Goal: Check status: Check status

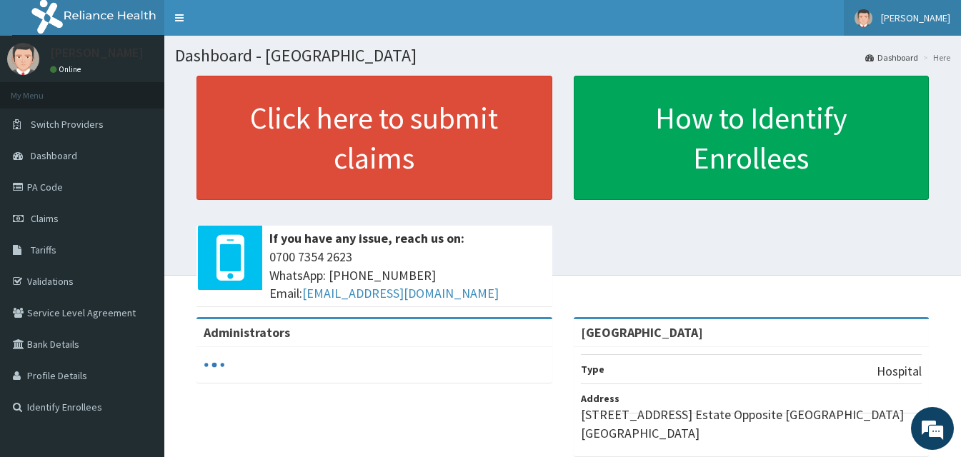
click at [922, 26] on link "Maureen Iyalla" at bounding box center [902, 18] width 117 height 36
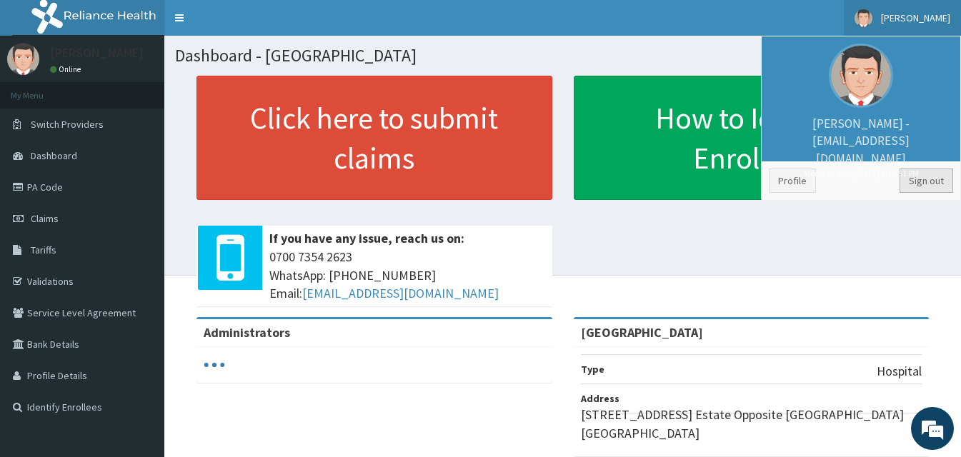
click at [921, 175] on link "Sign out" at bounding box center [926, 181] width 54 height 24
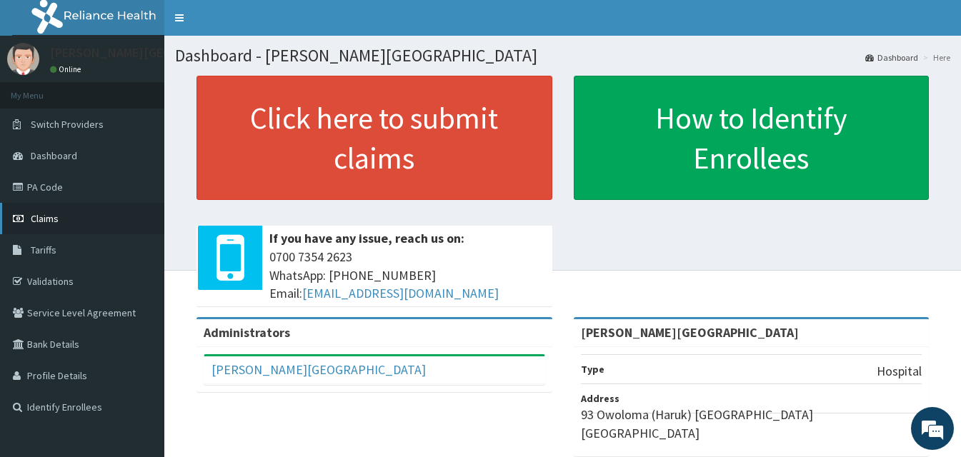
click at [87, 212] on link "Claims" at bounding box center [82, 218] width 164 height 31
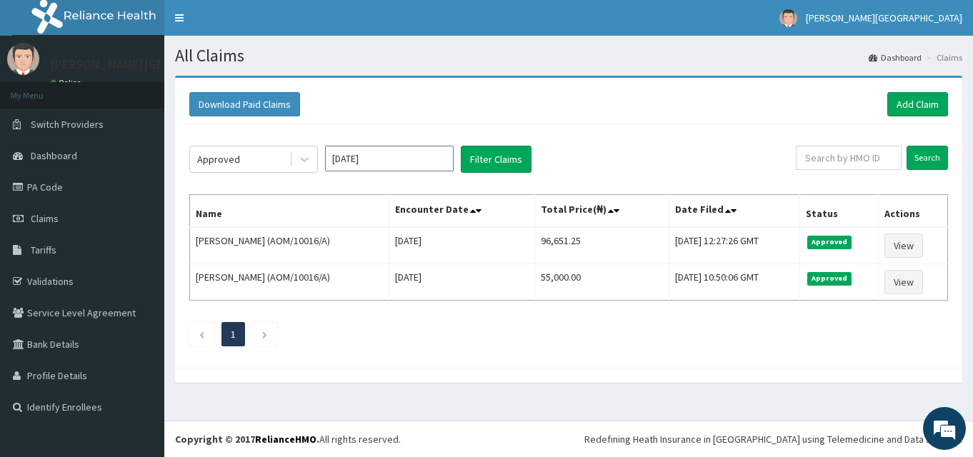
click at [339, 147] on input "Aug 2025" at bounding box center [389, 159] width 129 height 26
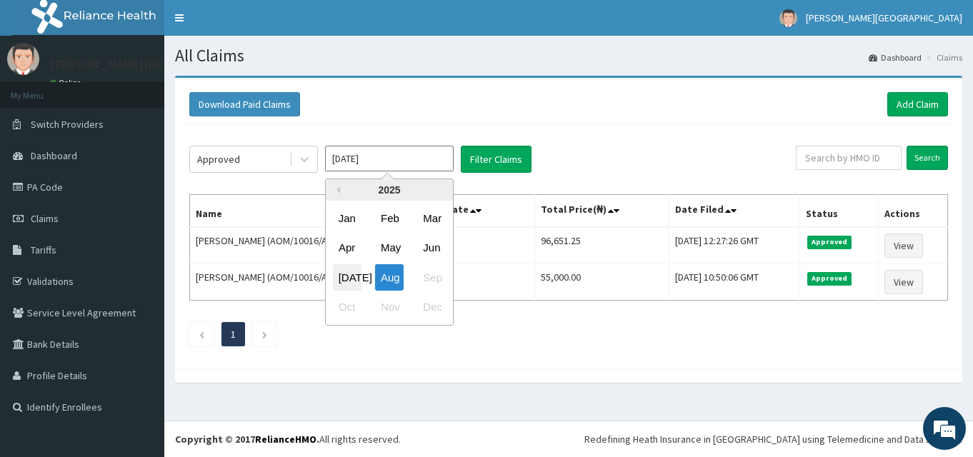
click at [346, 274] on div "Jul" at bounding box center [347, 277] width 29 height 26
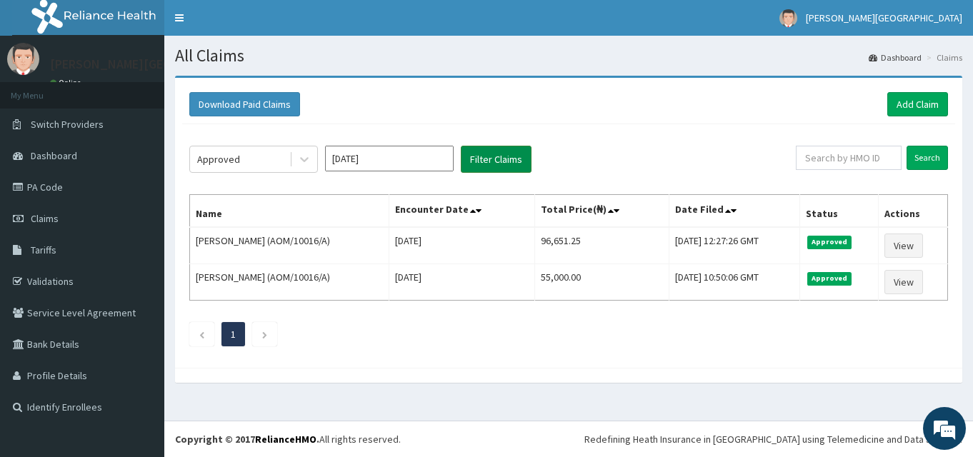
click at [500, 163] on button "Filter Claims" at bounding box center [496, 159] width 71 height 27
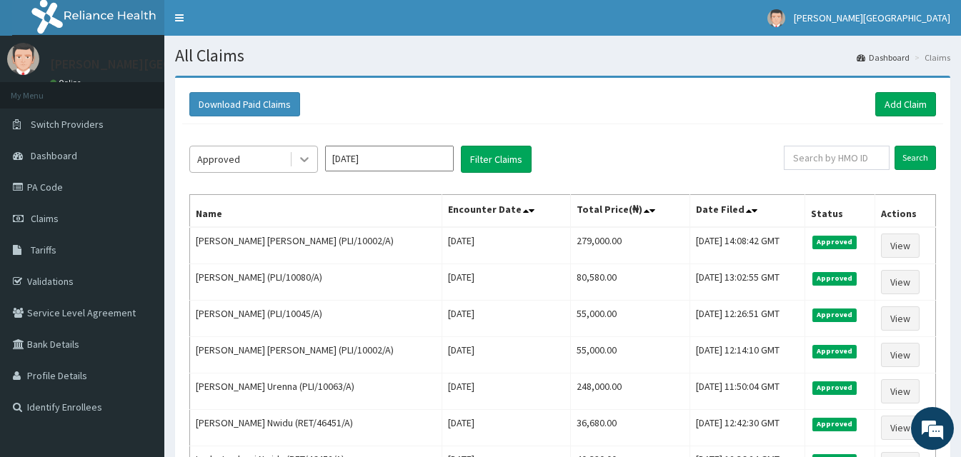
click at [299, 156] on icon at bounding box center [304, 159] width 14 height 14
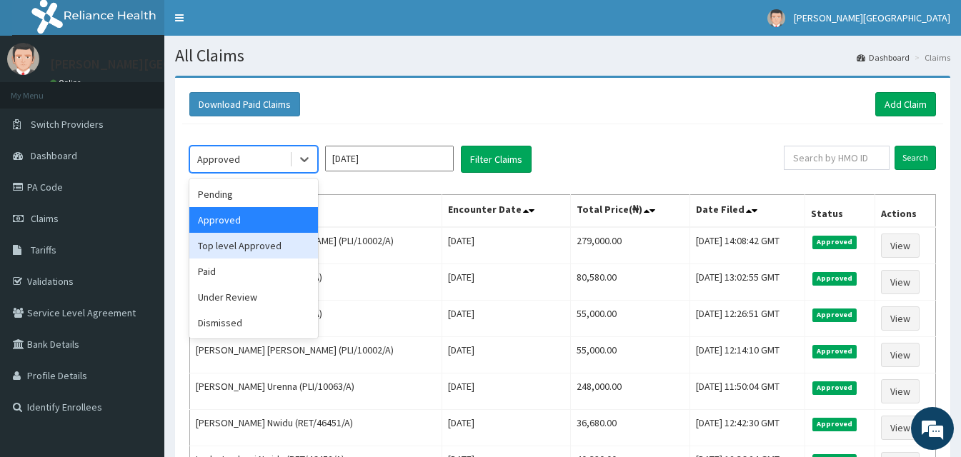
click at [255, 240] on div "Top level Approved" at bounding box center [253, 246] width 129 height 26
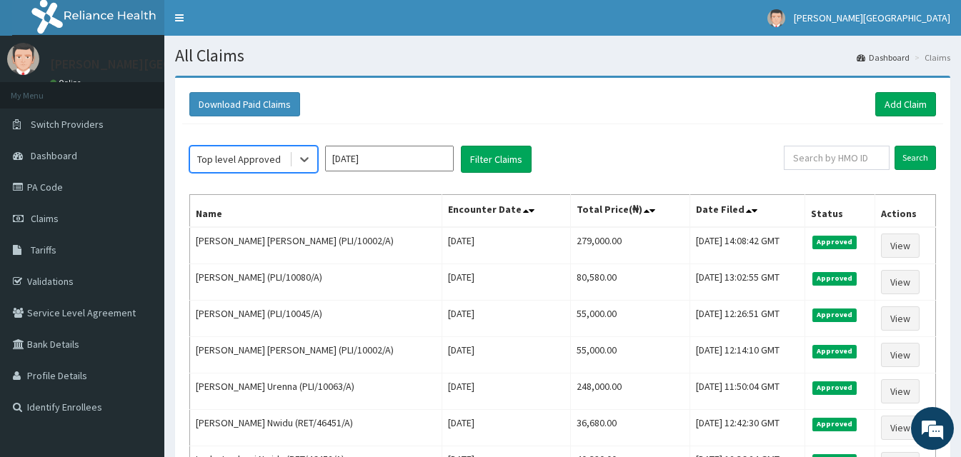
click at [378, 159] on input "Jul 2025" at bounding box center [389, 159] width 129 height 26
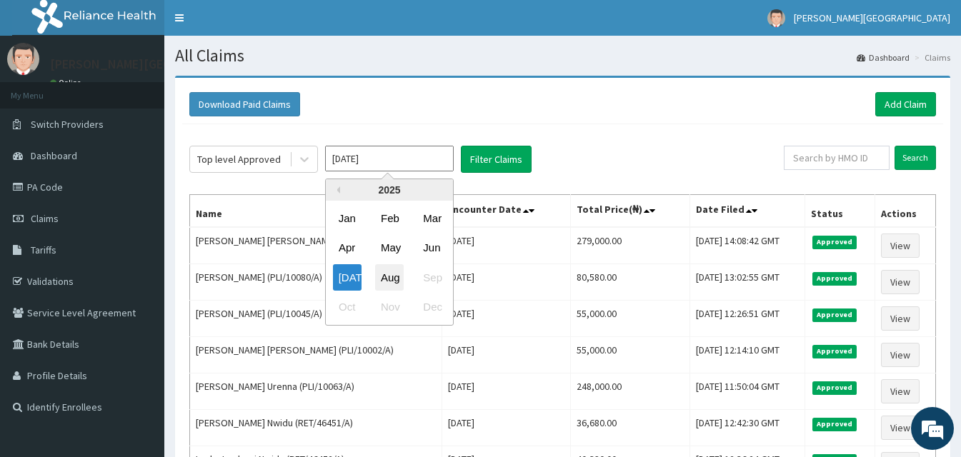
click at [384, 279] on div "Aug" at bounding box center [389, 277] width 29 height 26
type input "Aug 2025"
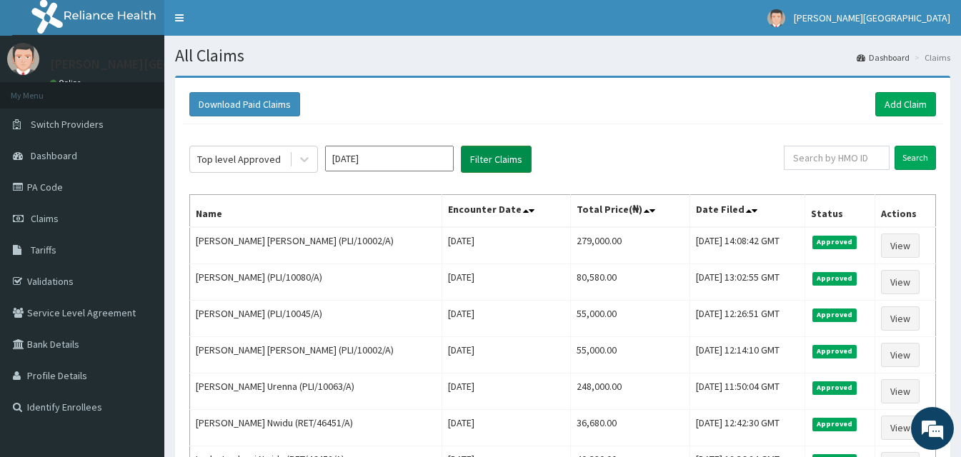
click at [496, 156] on button "Filter Claims" at bounding box center [496, 159] width 71 height 27
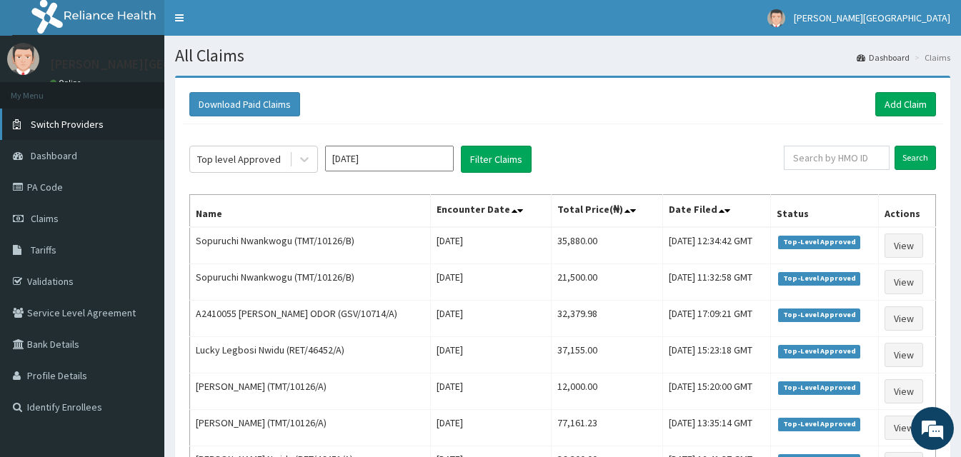
click at [73, 134] on link "Switch Providers" at bounding box center [82, 124] width 164 height 31
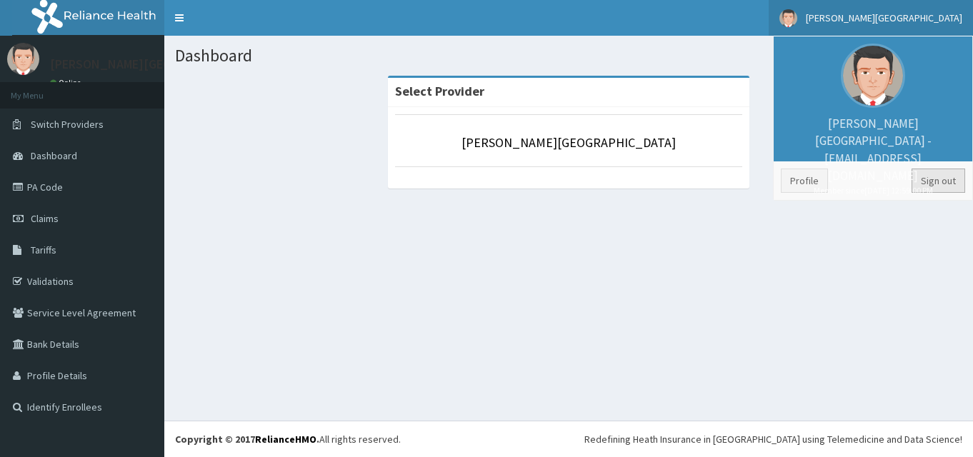
click at [919, 171] on link "Sign out" at bounding box center [938, 181] width 54 height 24
